Goal: Transaction & Acquisition: Purchase product/service

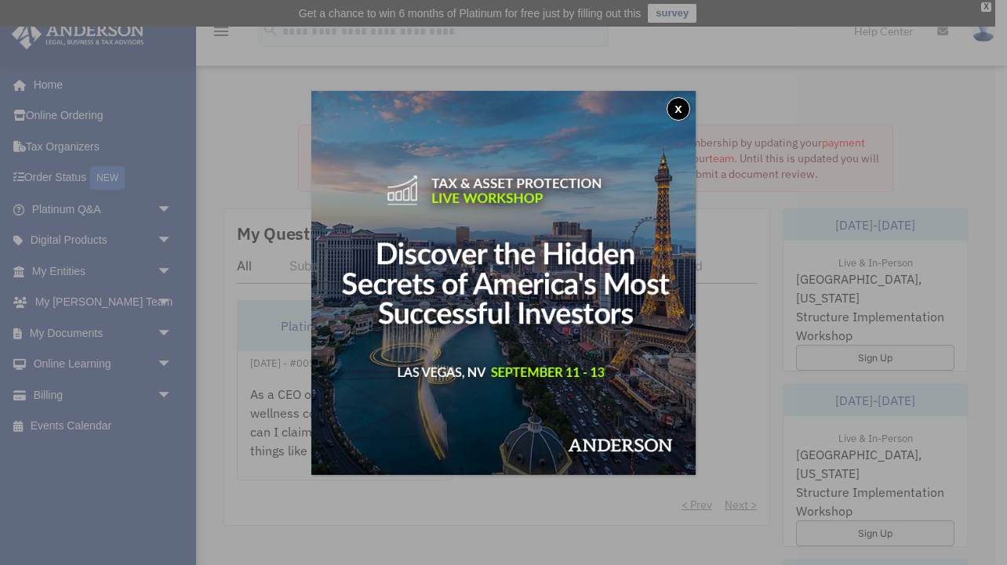
click at [683, 107] on button "x" at bounding box center [679, 109] width 24 height 24
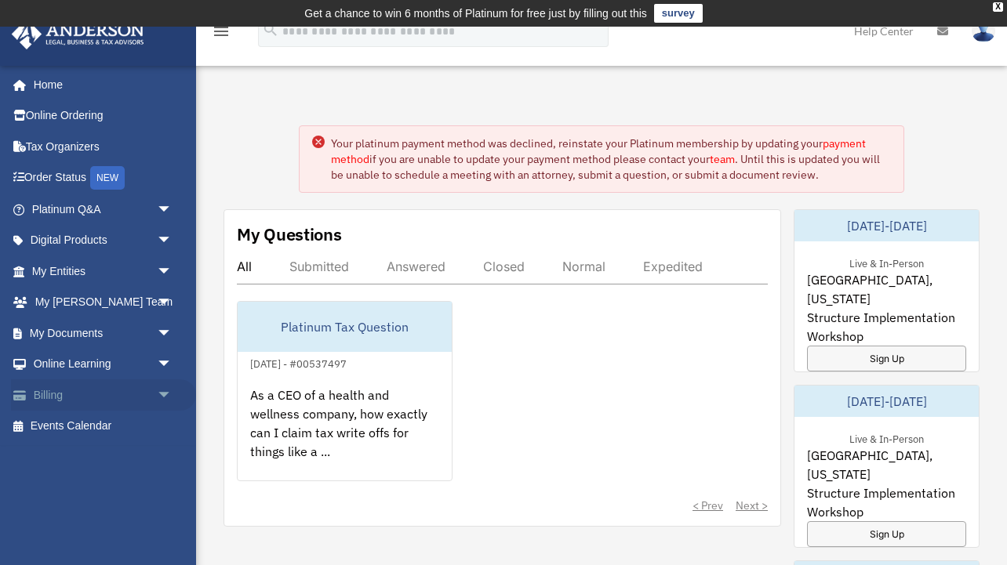
click at [60, 394] on link "Billing arrow_drop_down" at bounding box center [103, 395] width 185 height 31
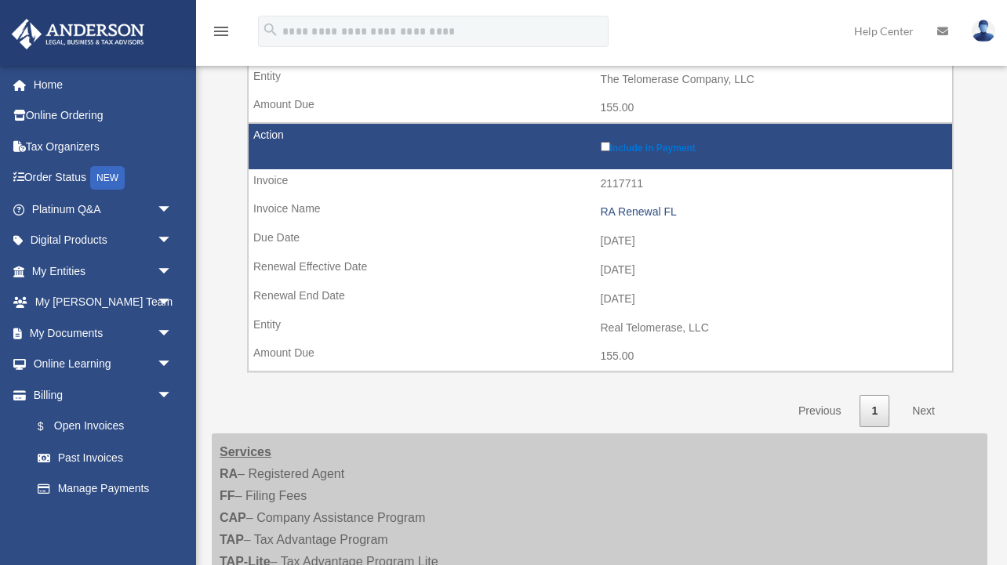
scroll to position [428, 0]
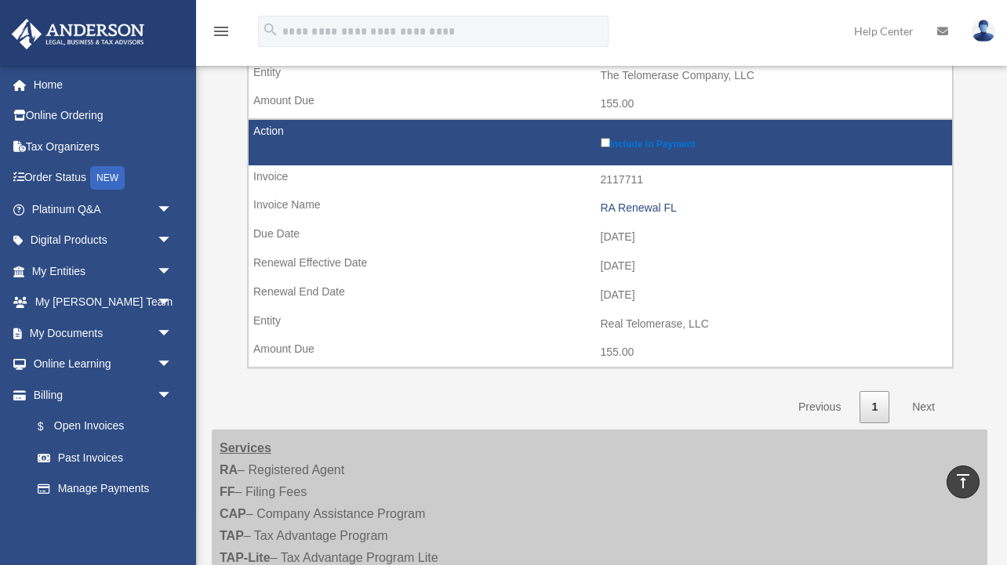
click at [926, 391] on link "Next" at bounding box center [923, 407] width 46 height 32
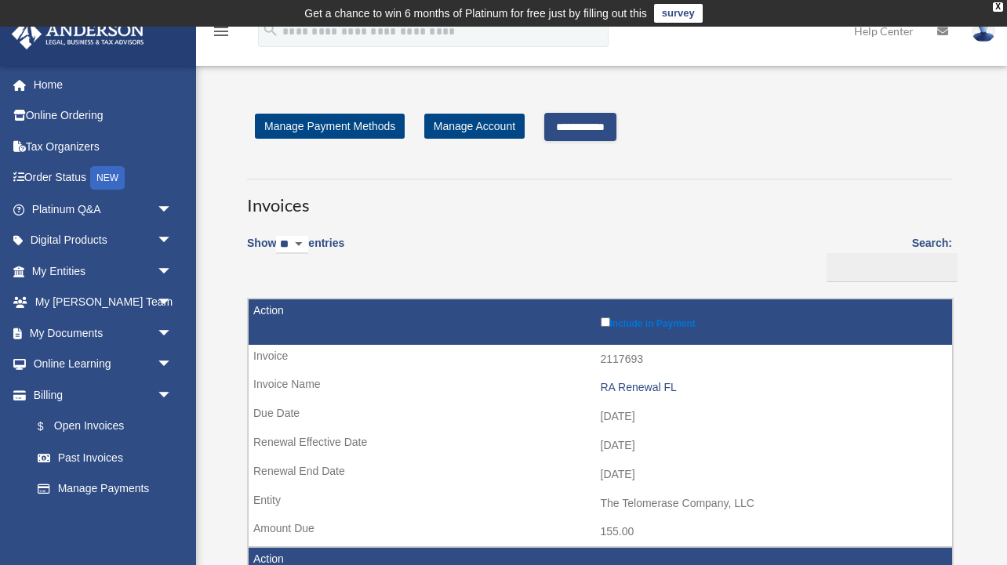
scroll to position [0, 0]
click at [584, 128] on input "**********" at bounding box center [580, 127] width 72 height 28
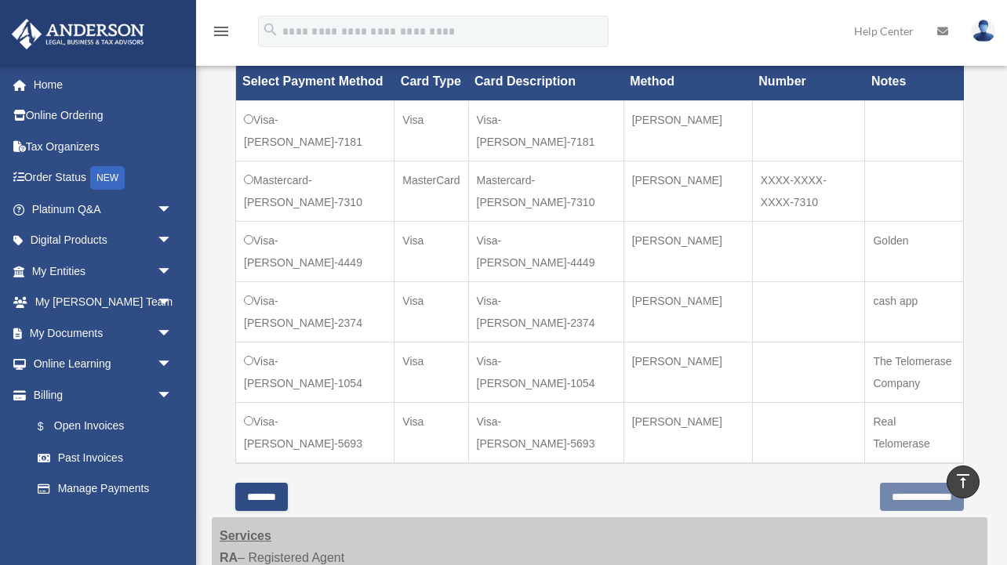
scroll to position [562, 0]
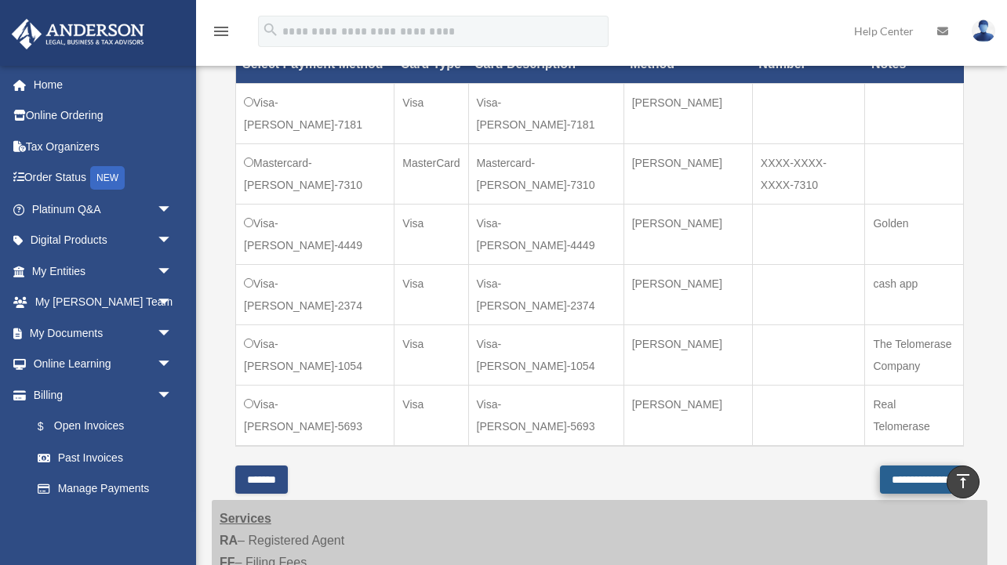
click at [896, 478] on input "**********" at bounding box center [922, 480] width 84 height 28
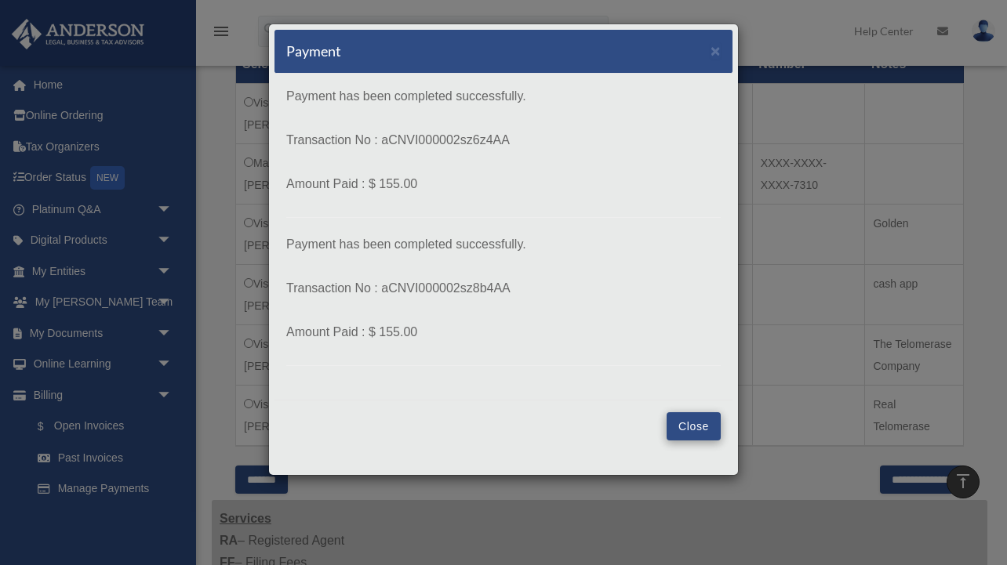
click at [678, 430] on button "Close" at bounding box center [694, 427] width 54 height 28
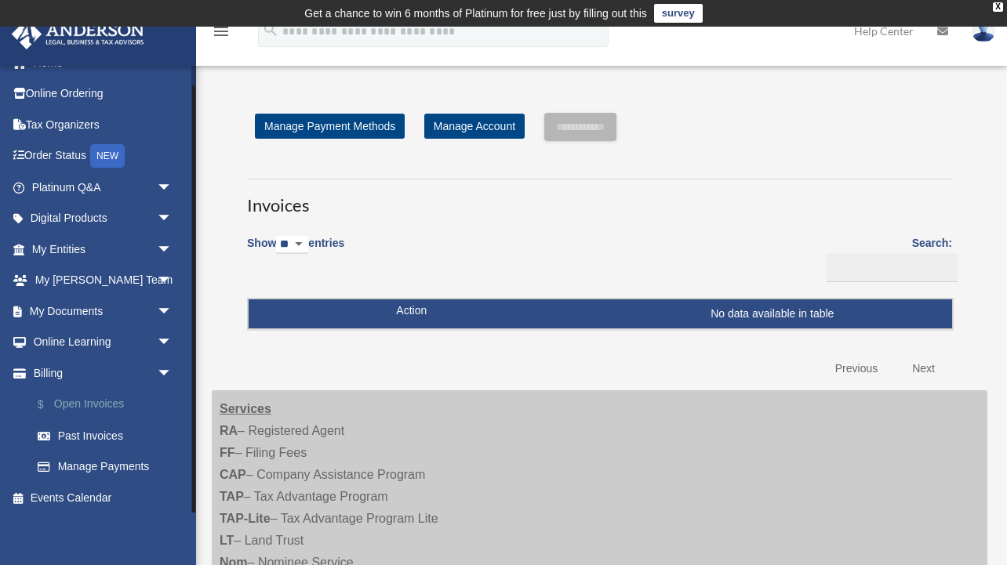
scroll to position [20, 0]
click at [100, 437] on link "Past Invoices" at bounding box center [109, 437] width 174 height 31
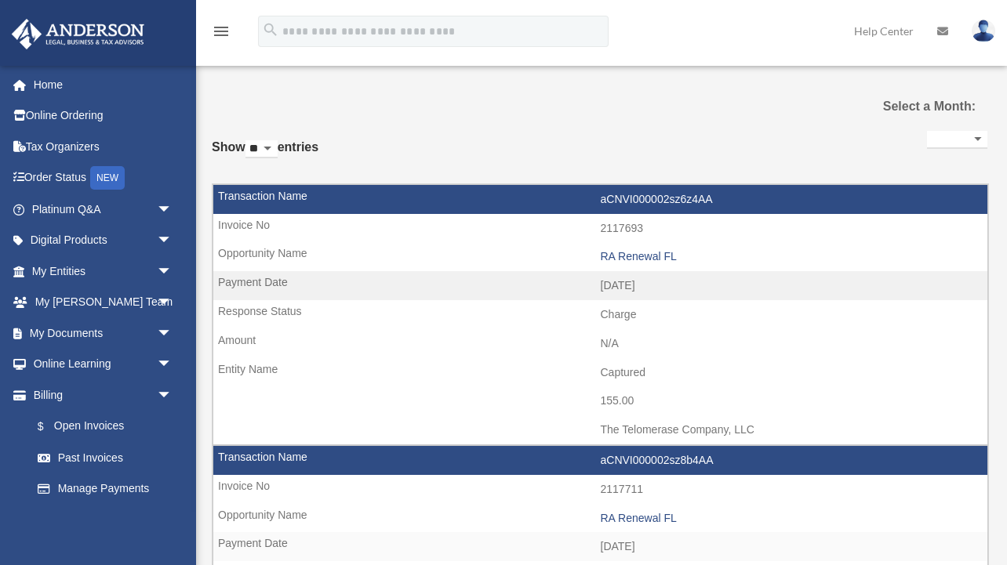
select select
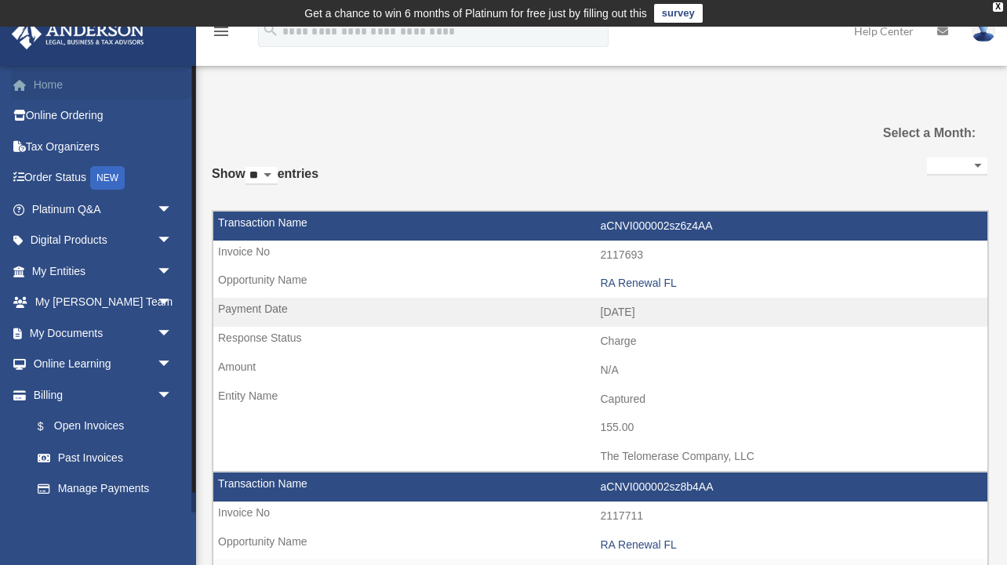
click at [42, 82] on link "Home" at bounding box center [103, 84] width 185 height 31
